Goal: Find specific page/section: Find specific page/section

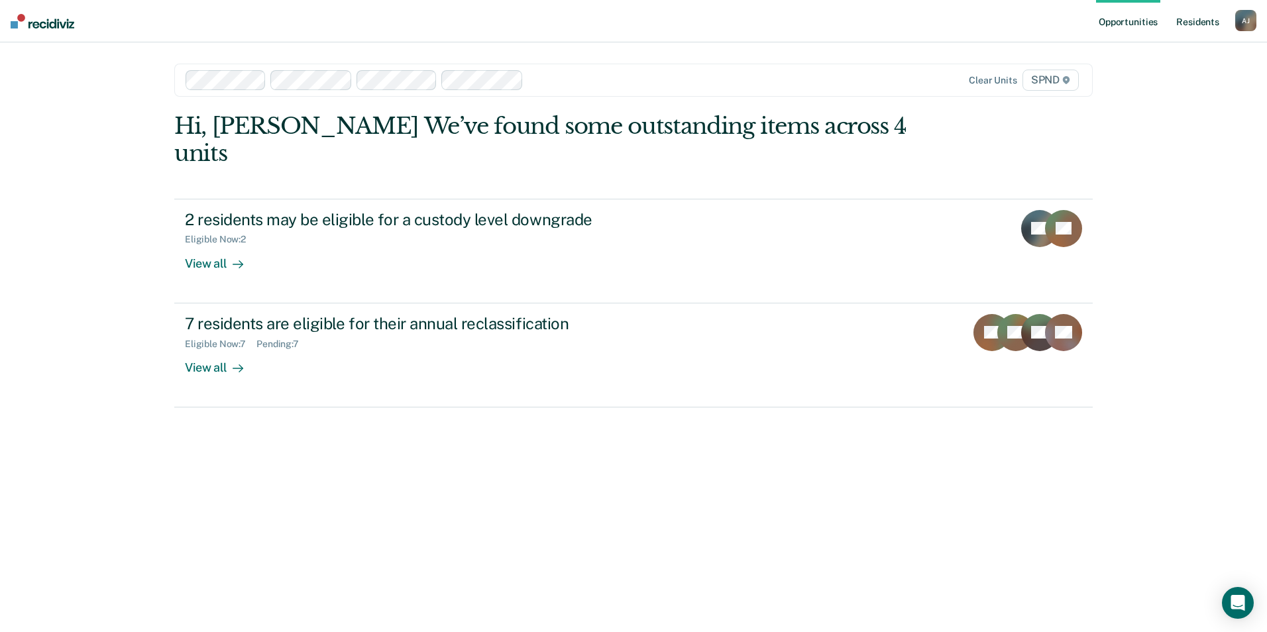
click at [610, 21] on link "Resident s" at bounding box center [1198, 21] width 48 height 42
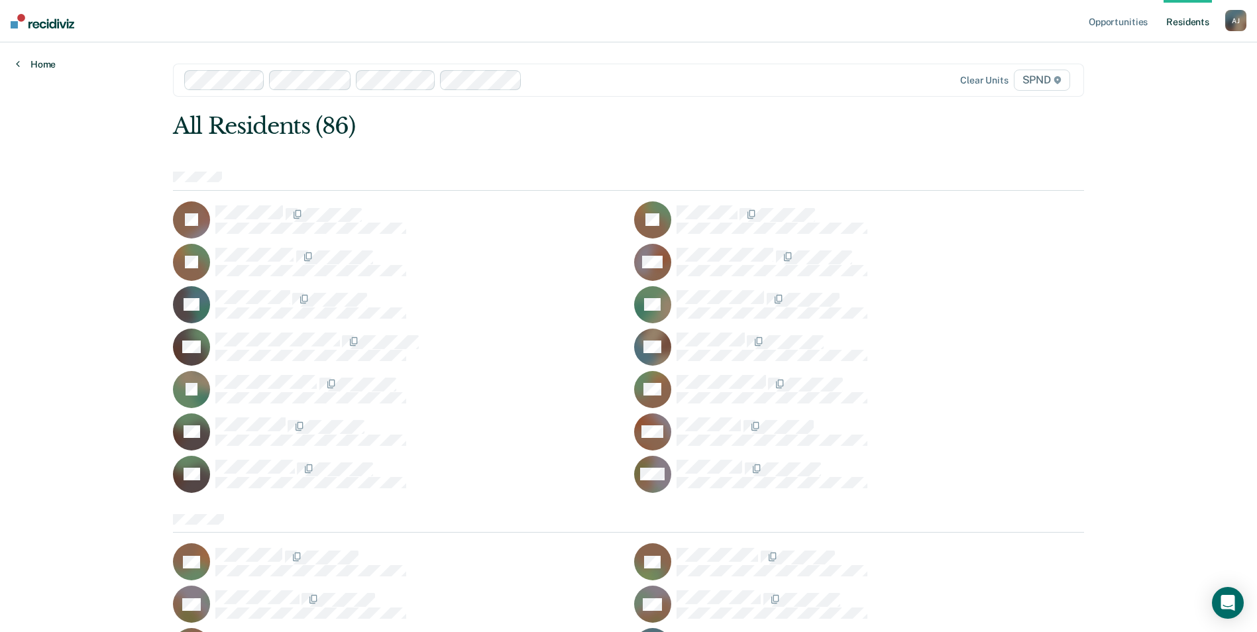
click at [54, 64] on link "Home" at bounding box center [36, 64] width 40 height 12
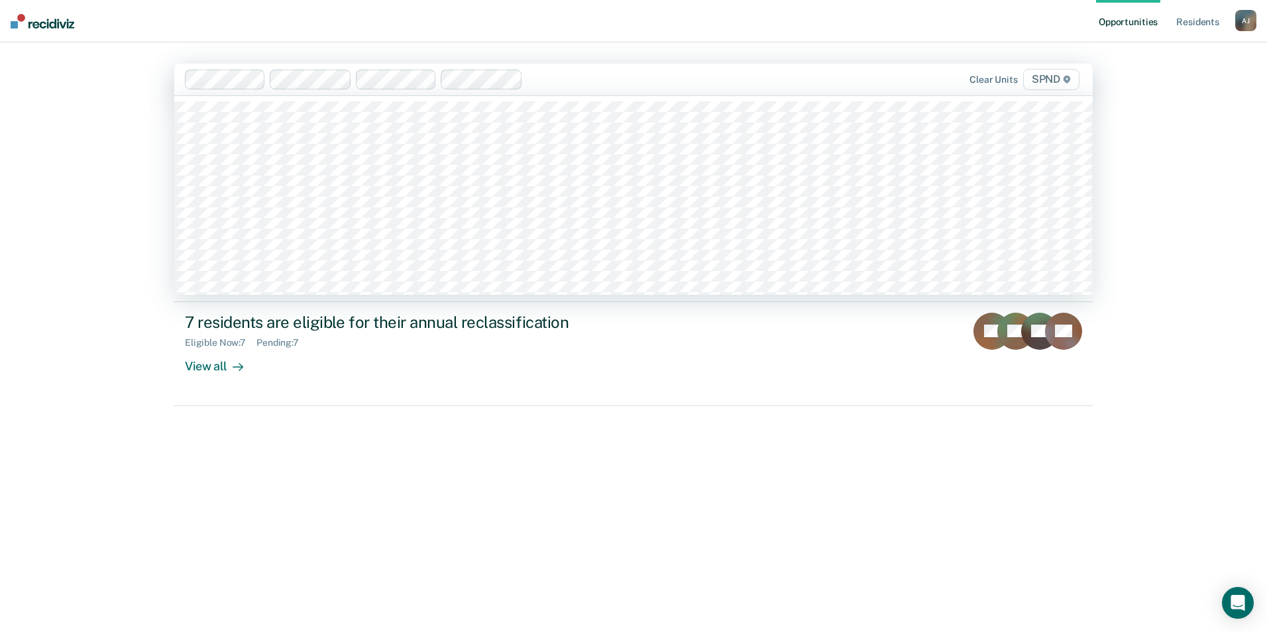
click at [610, 86] on div at bounding box center [670, 79] width 284 height 15
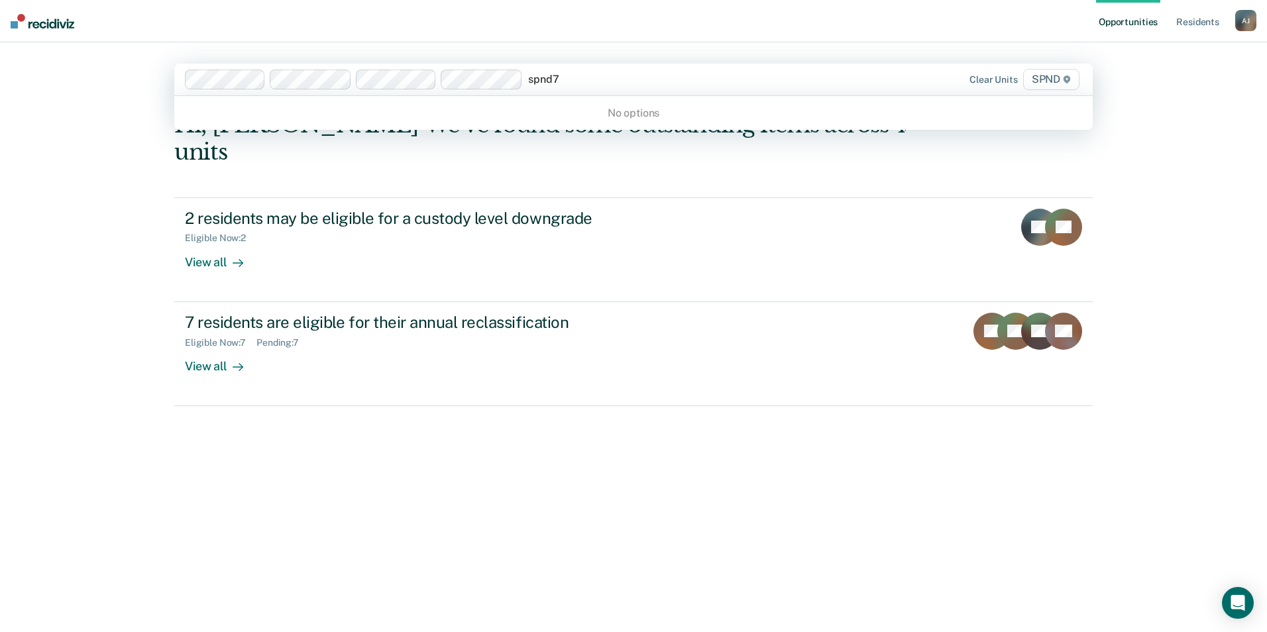
type input "spnd"
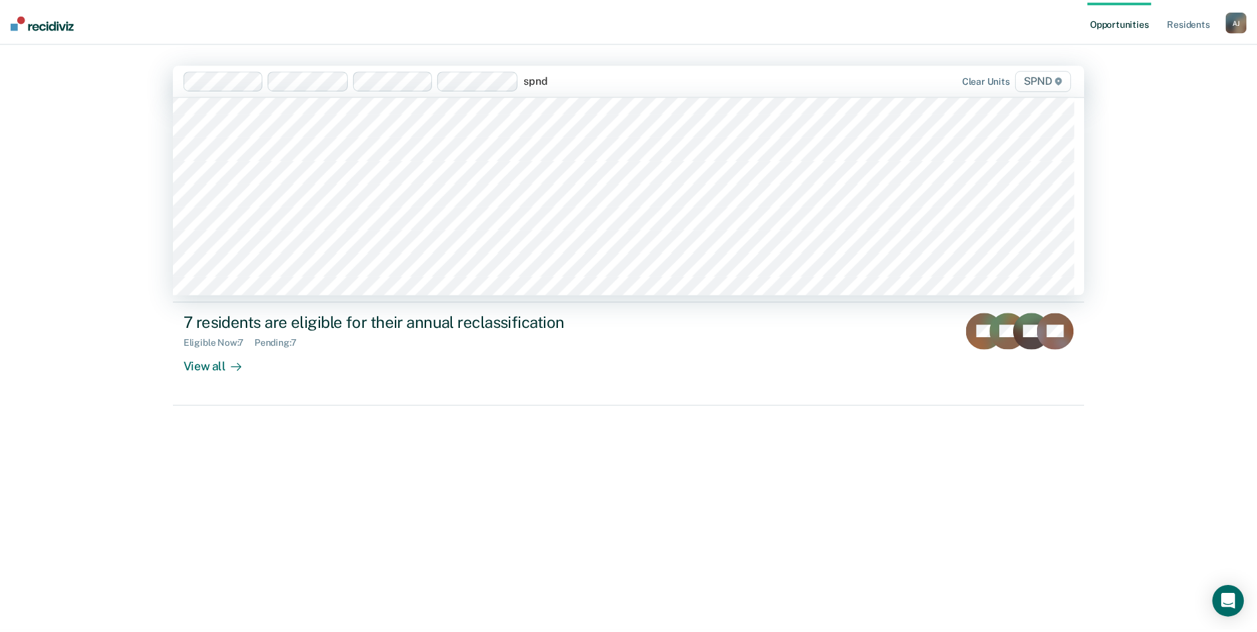
scroll to position [298, 0]
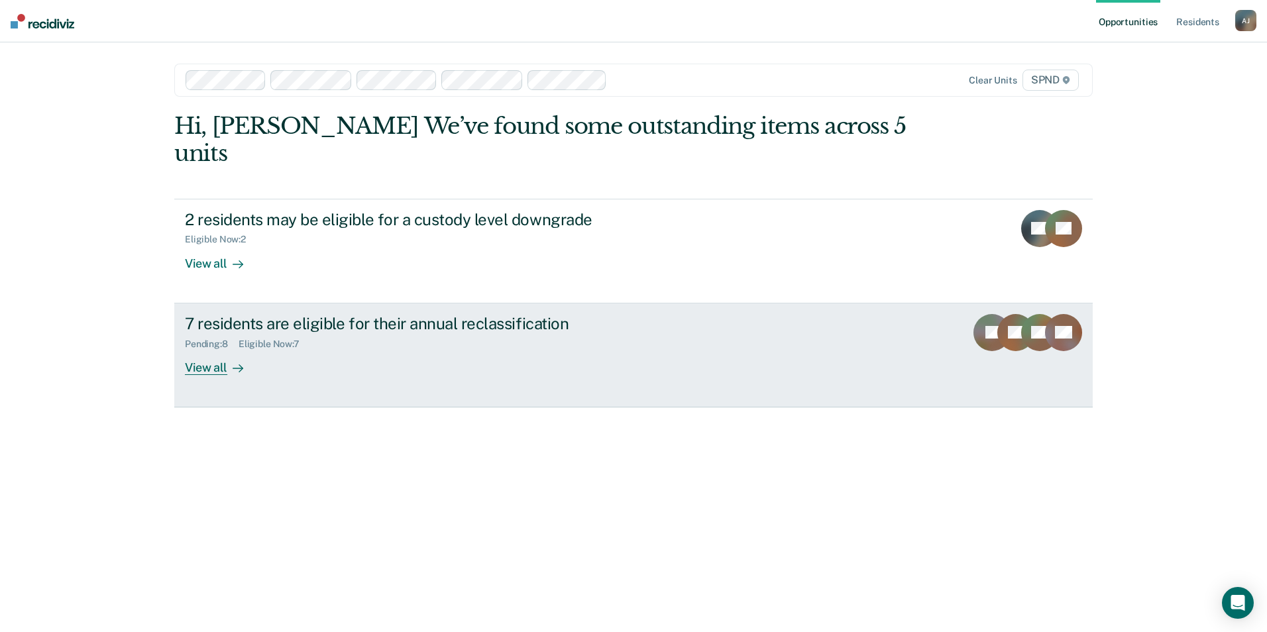
click at [223, 349] on div "View all" at bounding box center [222, 362] width 74 height 26
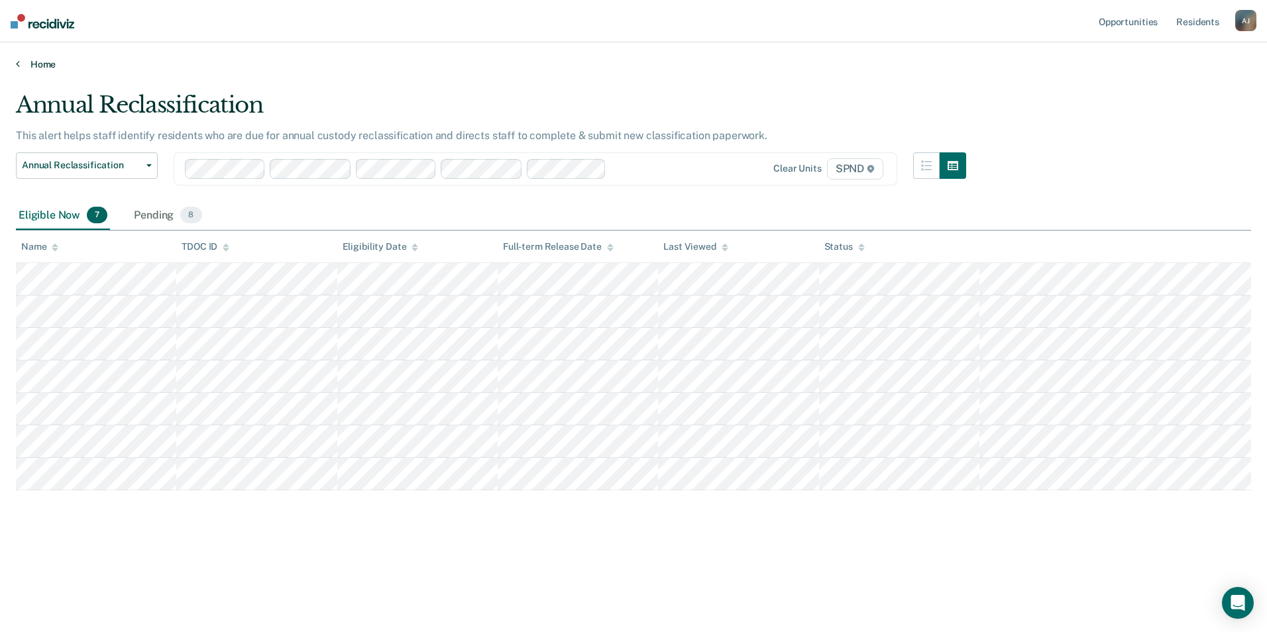
click at [56, 64] on link "Home" at bounding box center [633, 64] width 1235 height 12
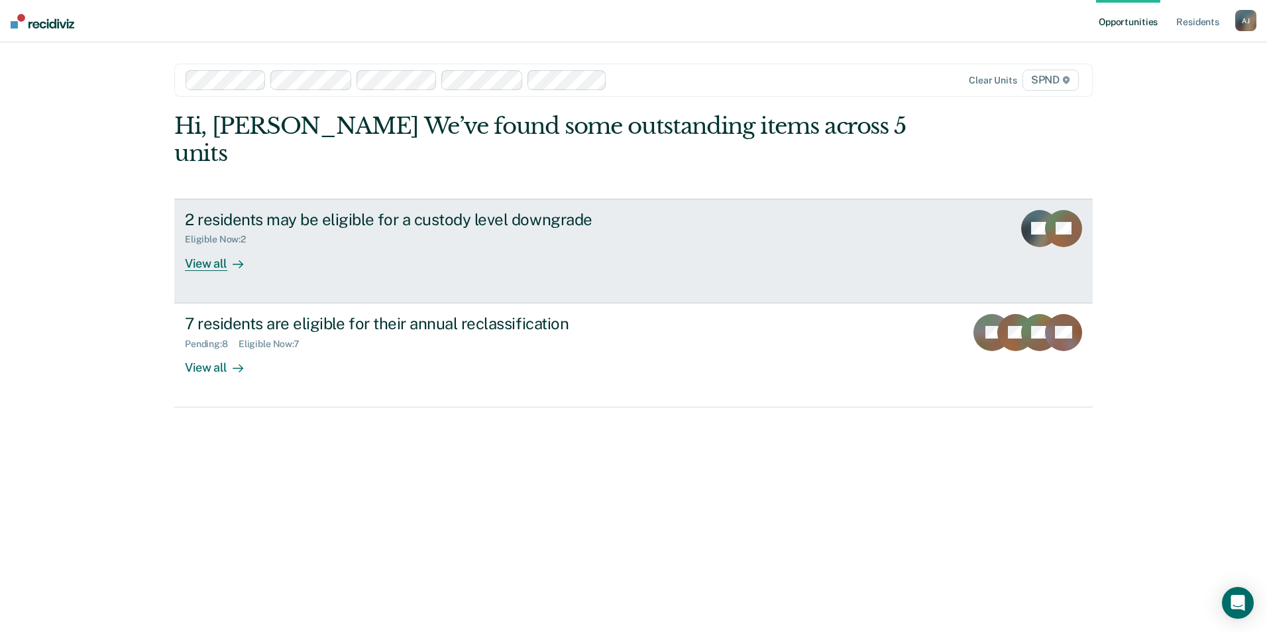
click at [215, 245] on div "View all" at bounding box center [222, 258] width 74 height 26
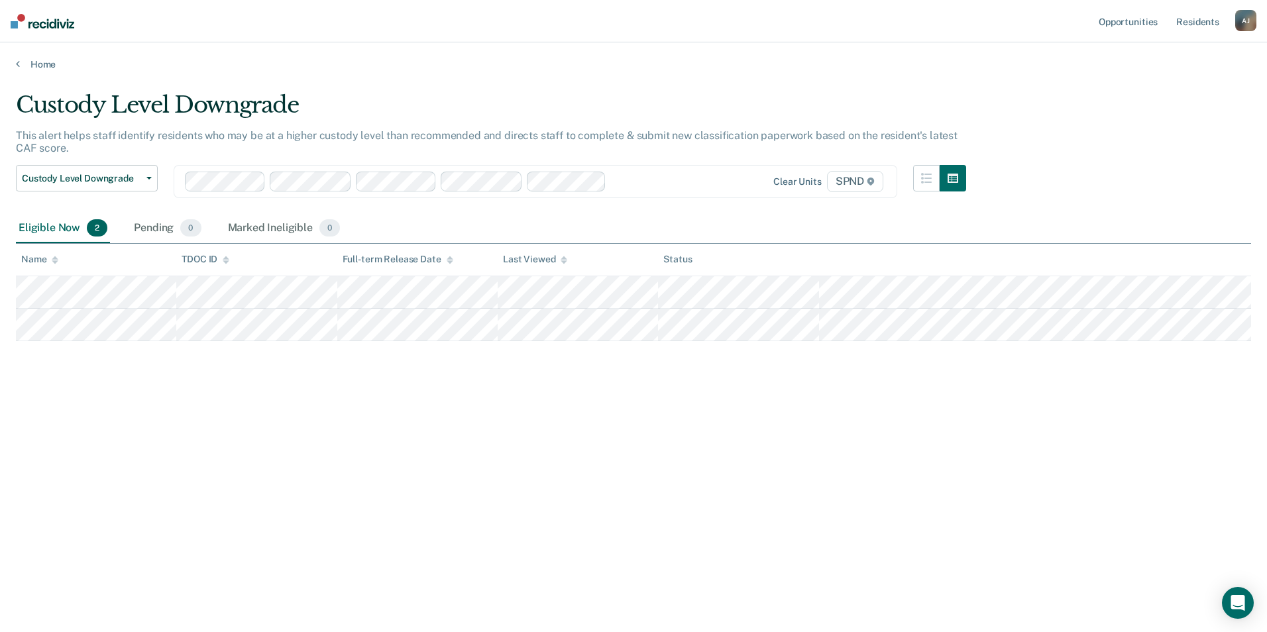
click at [610, 182] on div "Clear units SPND" at bounding box center [781, 181] width 210 height 21
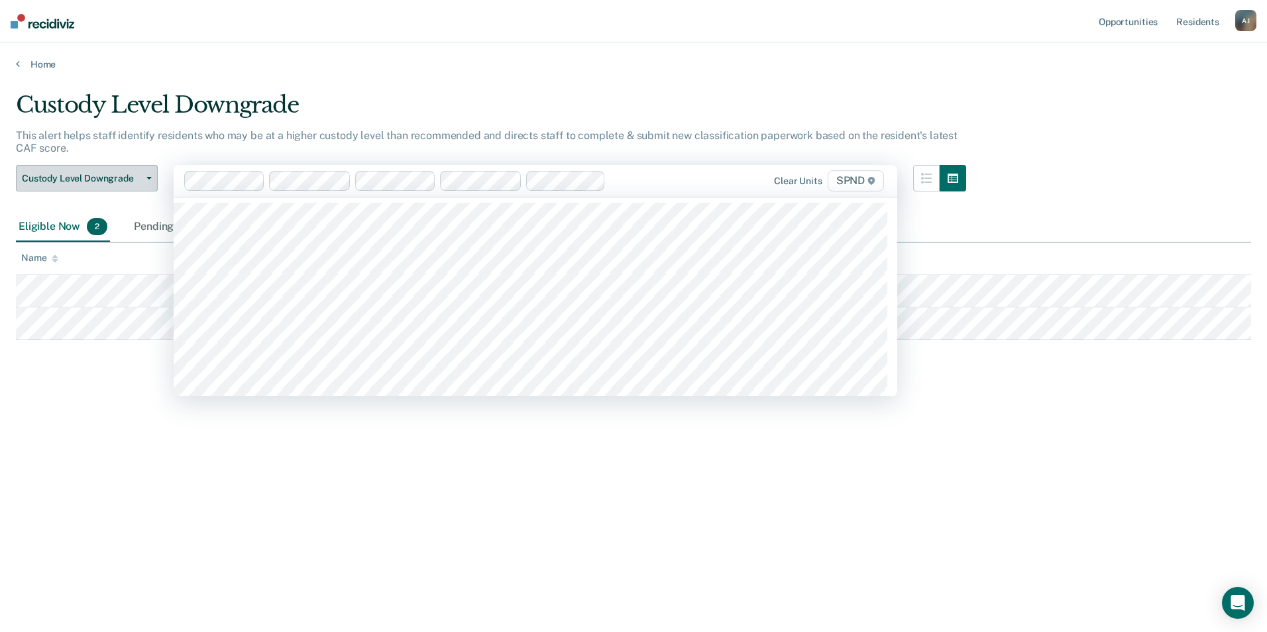
click at [103, 180] on span "Custody Level Downgrade" at bounding box center [81, 178] width 119 height 11
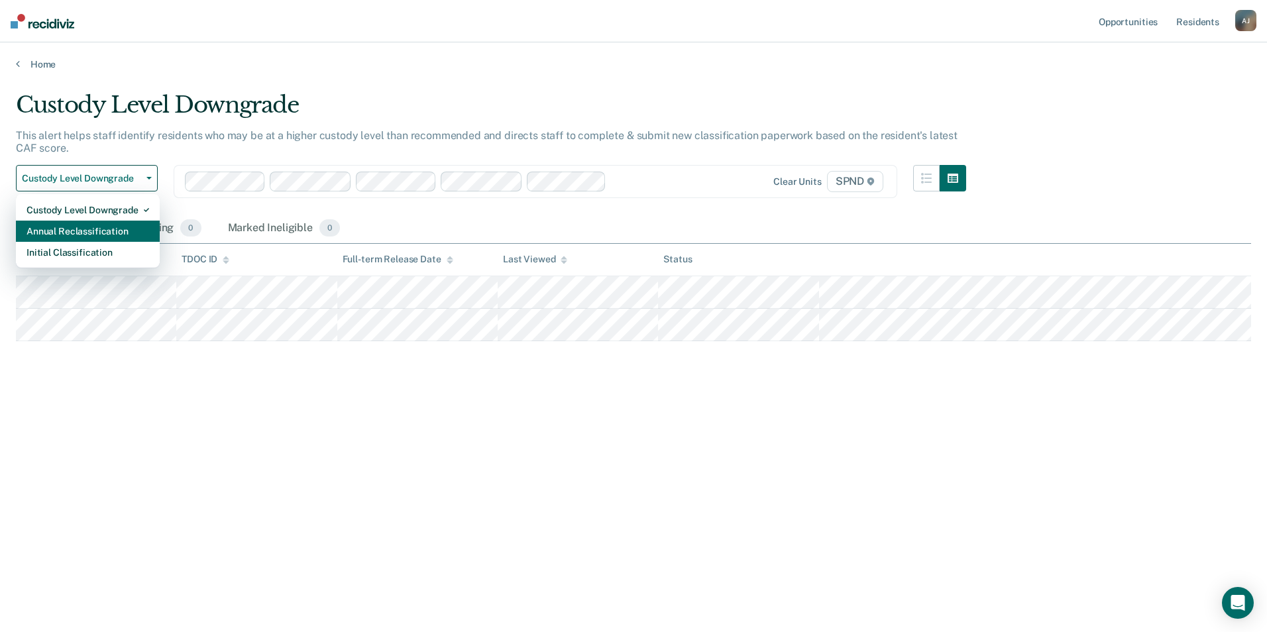
click at [89, 233] on div "Annual Reclassification" at bounding box center [88, 231] width 123 height 21
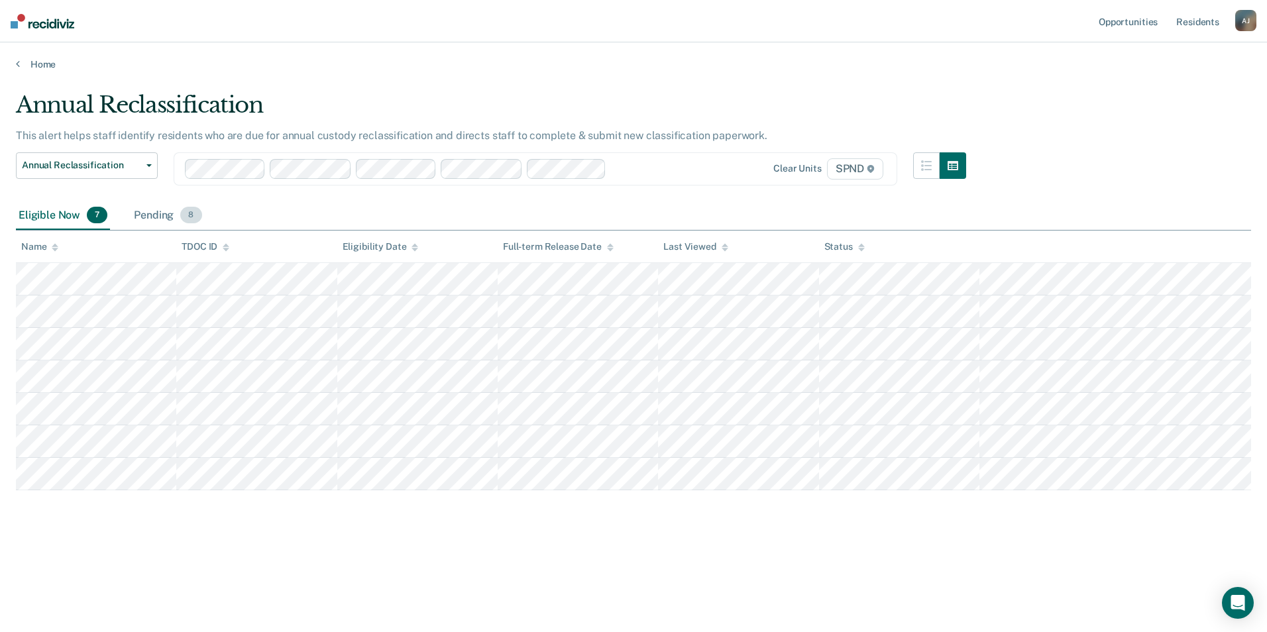
click at [150, 216] on div "Pending 8" at bounding box center [167, 215] width 73 height 29
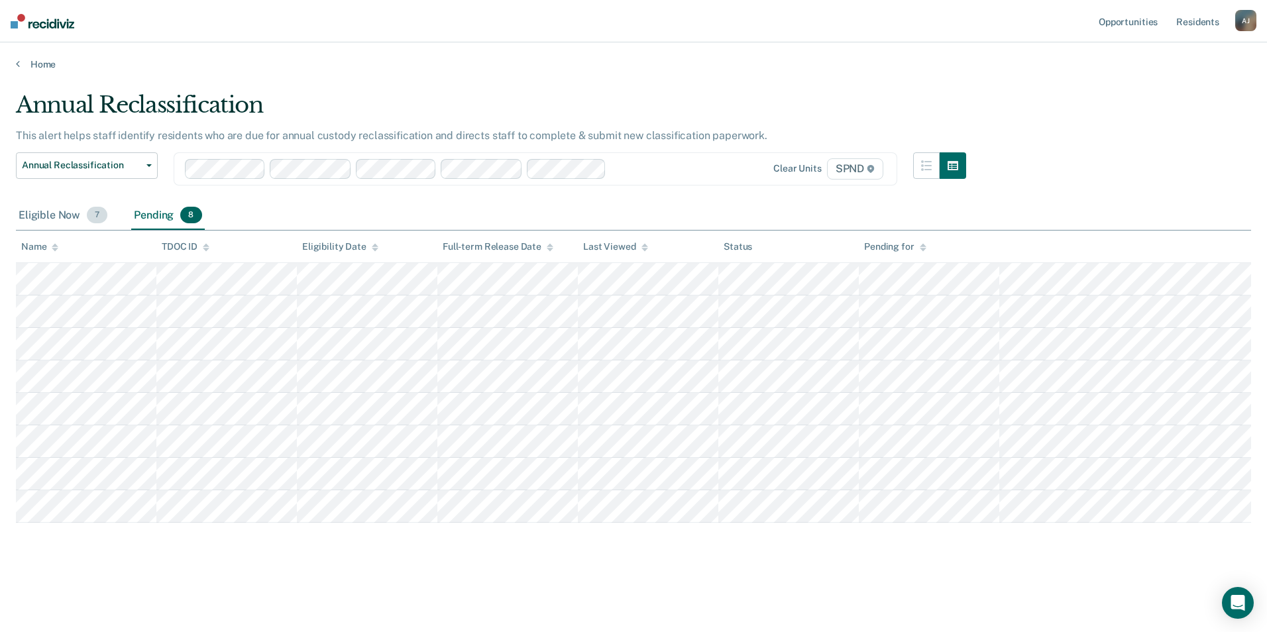
click at [58, 211] on div "Eligible Now 7" at bounding box center [63, 215] width 94 height 29
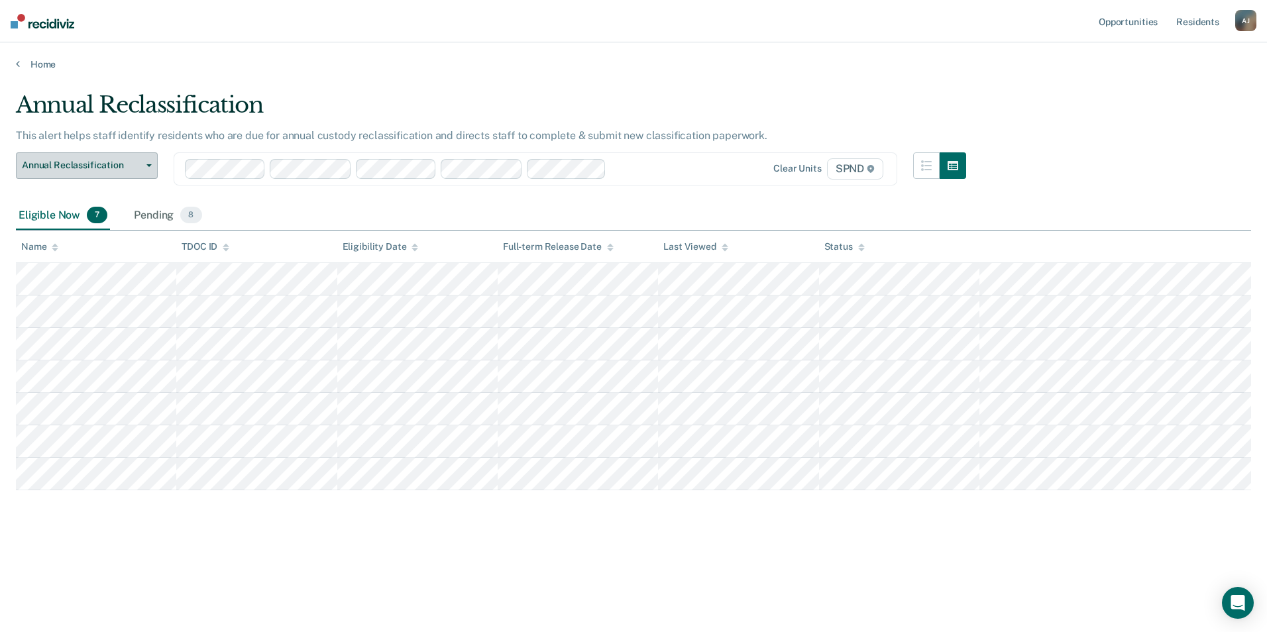
click at [97, 163] on span "Annual Reclassification" at bounding box center [81, 165] width 119 height 11
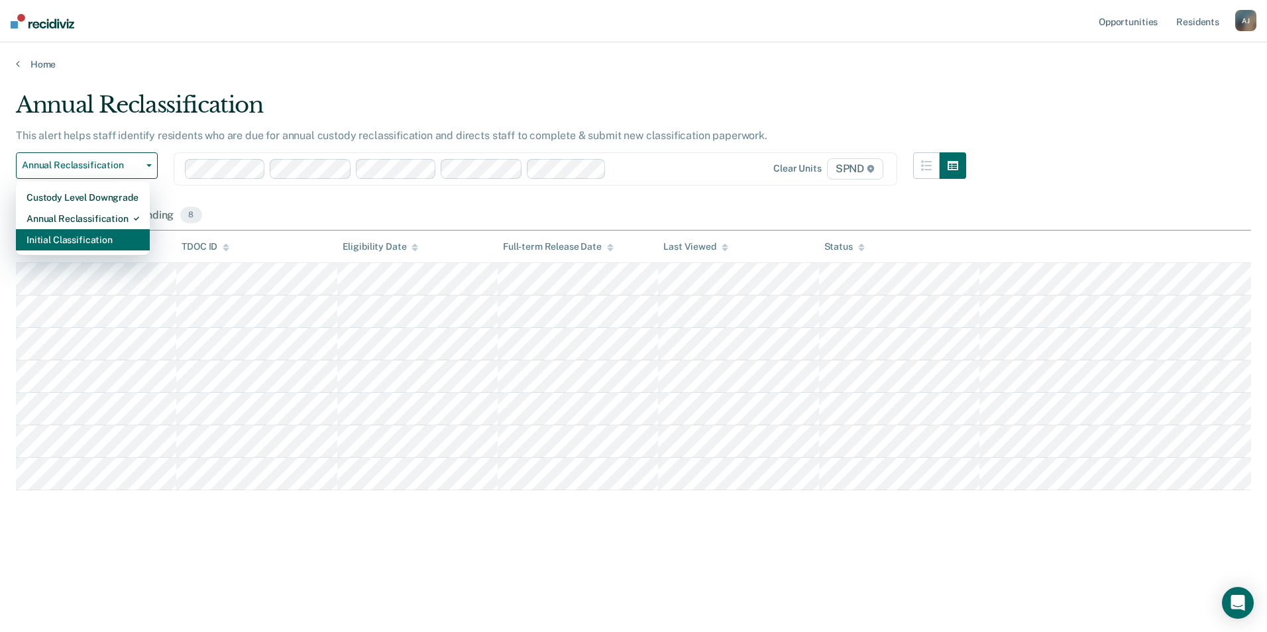
click at [91, 233] on div "Initial Classification" at bounding box center [83, 239] width 113 height 21
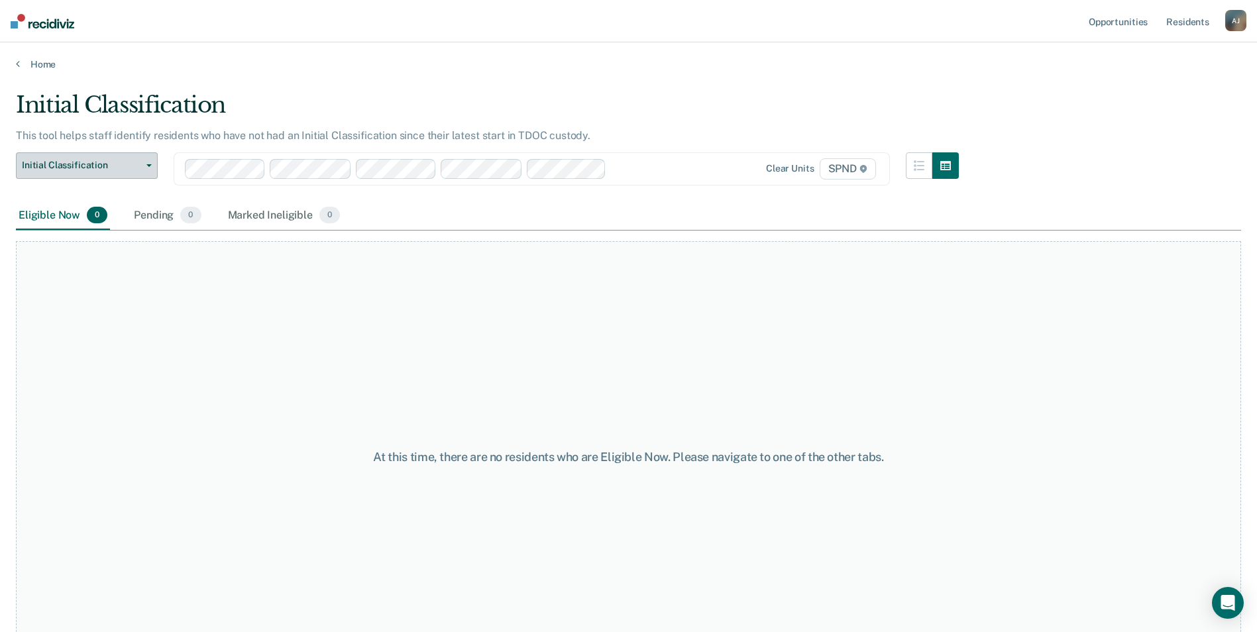
click at [99, 166] on span "Initial Classification" at bounding box center [81, 165] width 119 height 11
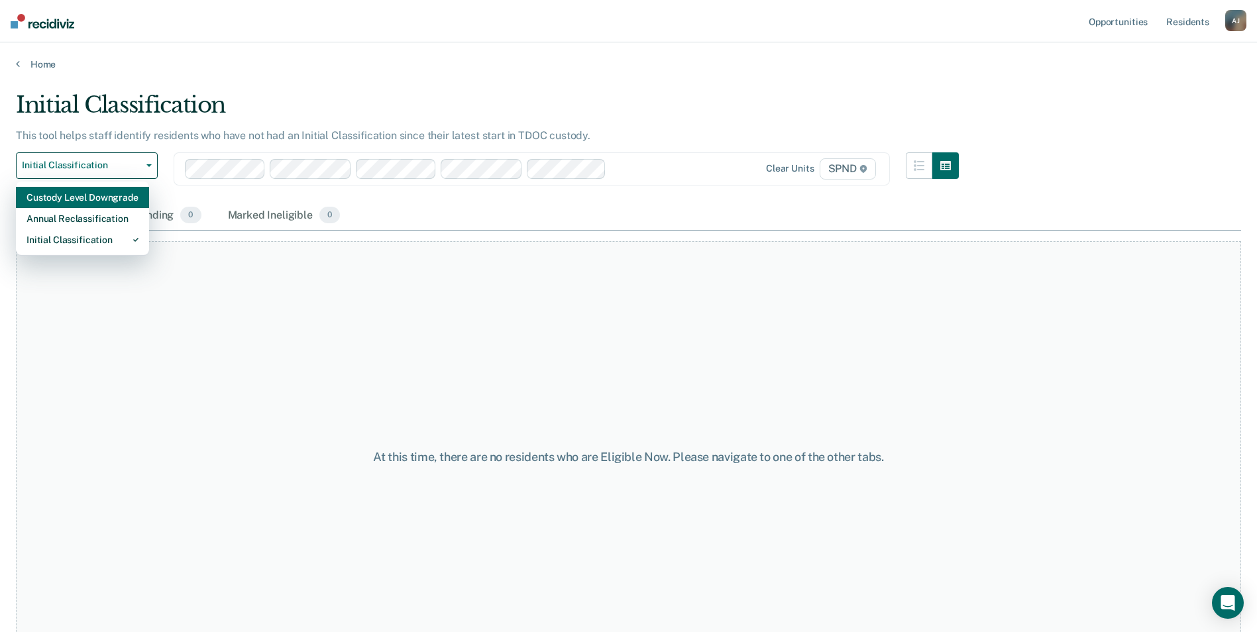
click at [95, 201] on div "Custody Level Downgrade" at bounding box center [83, 197] width 112 height 21
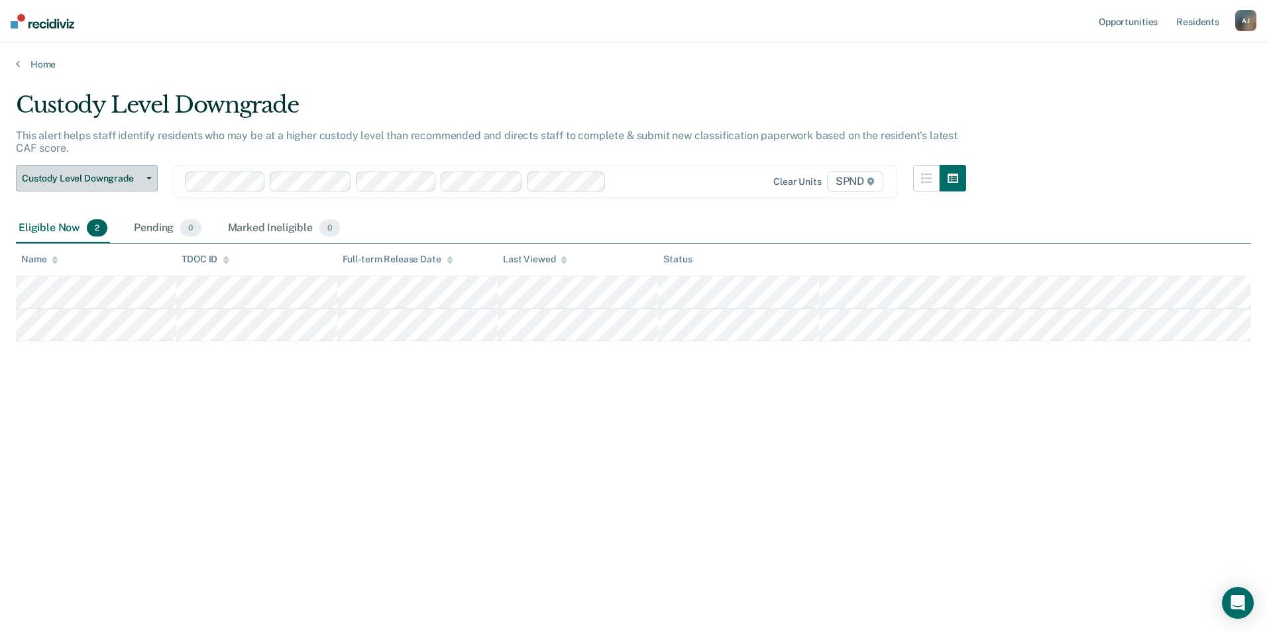
click at [93, 170] on button "Custody Level Downgrade" at bounding box center [87, 178] width 142 height 27
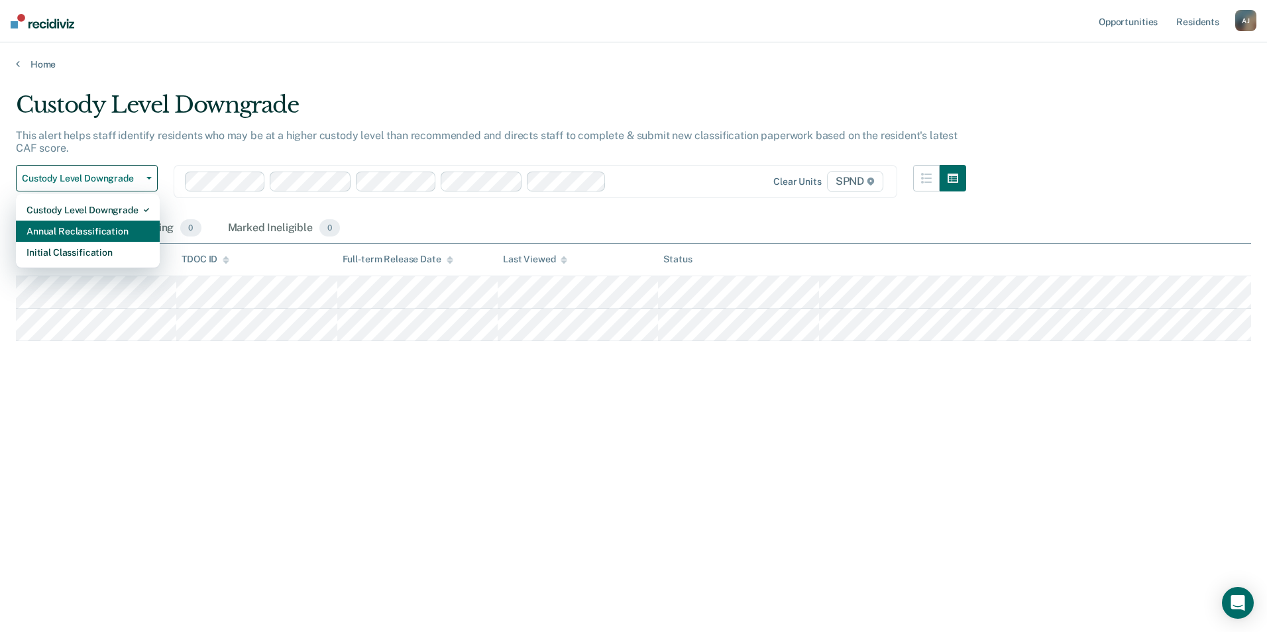
click at [83, 225] on div "Annual Reclassification" at bounding box center [88, 231] width 123 height 21
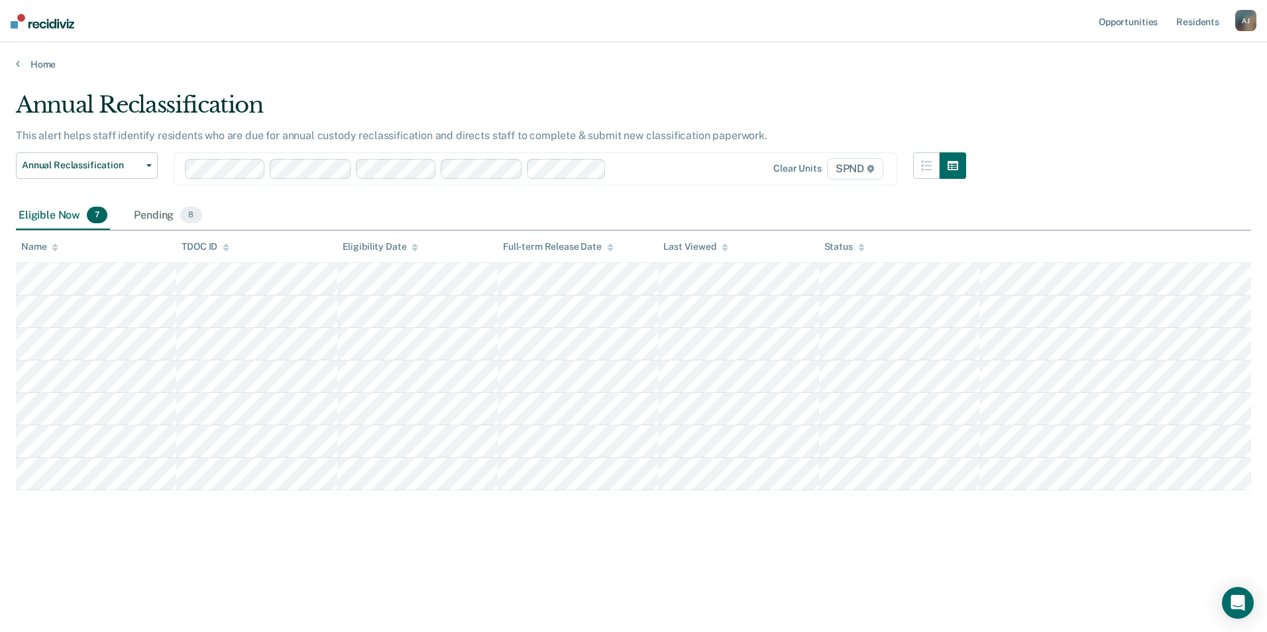
click at [92, 192] on div "Annual Reclassification Custody Level Downgrade Annual Reclassification Initial…" at bounding box center [87, 176] width 142 height 49
click at [610, 19] on link "Resident s" at bounding box center [1198, 21] width 48 height 42
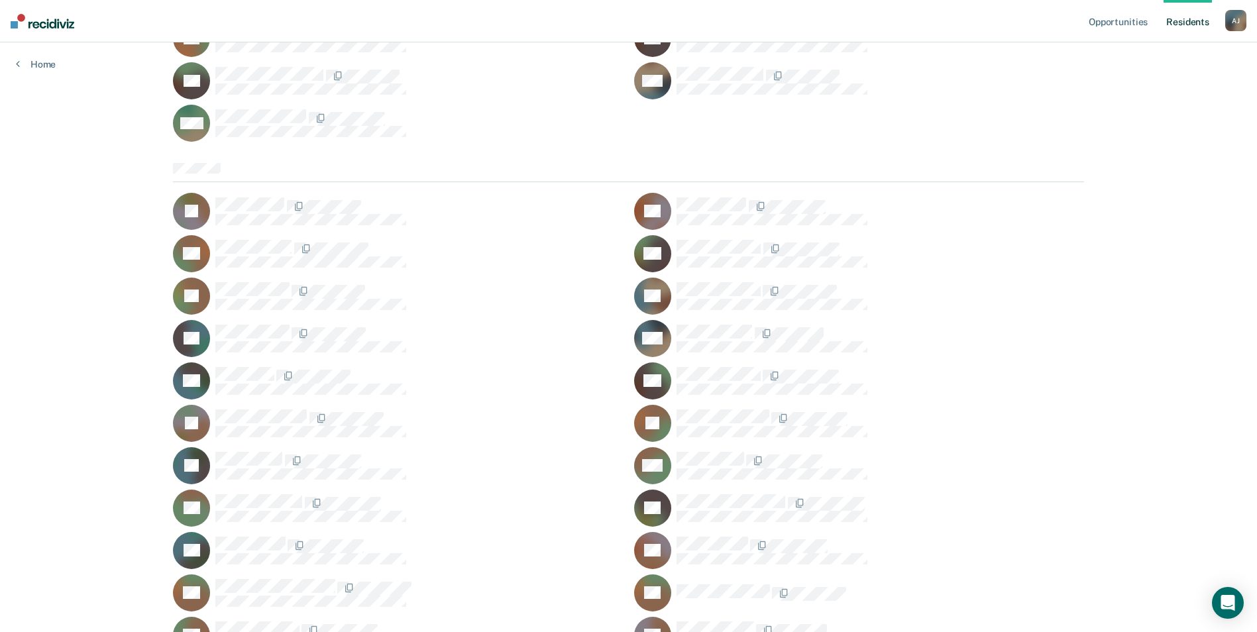
scroll to position [2207, 0]
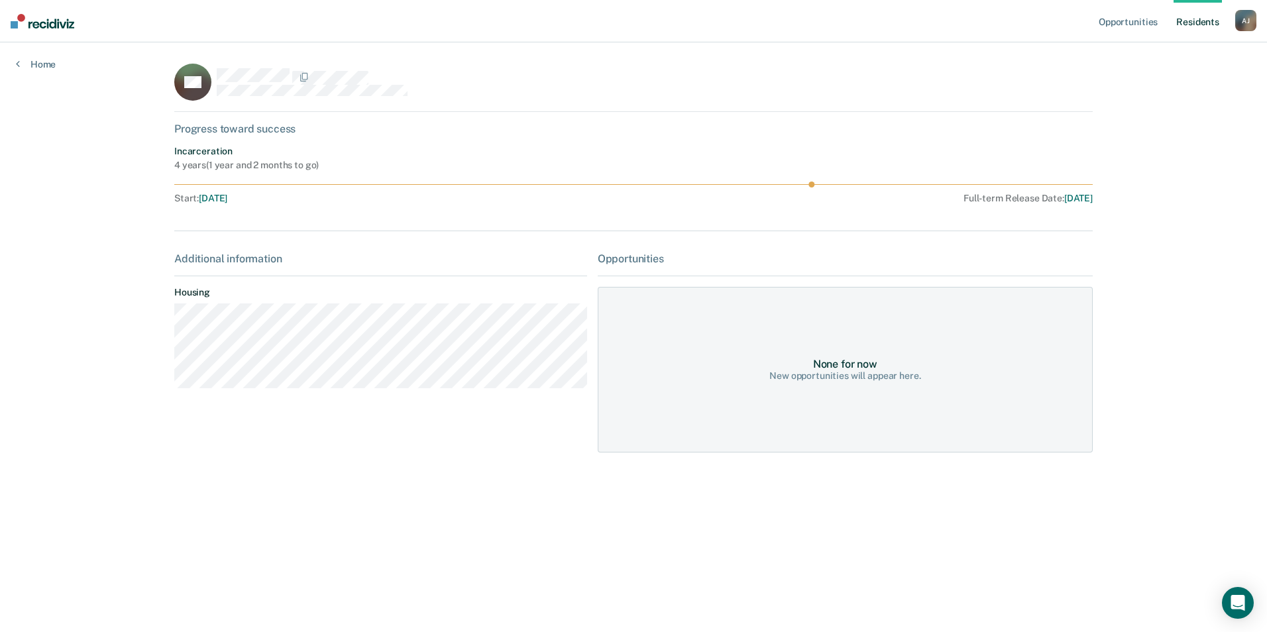
click at [227, 200] on span "[DATE]" at bounding box center [213, 198] width 28 height 11
click at [610, 412] on div "None for now New opportunities will appear here." at bounding box center [845, 370] width 495 height 166
click at [233, 254] on div "Additional information" at bounding box center [380, 258] width 413 height 13
click at [50, 58] on link "Home" at bounding box center [36, 64] width 40 height 12
